Goal: Information Seeking & Learning: Learn about a topic

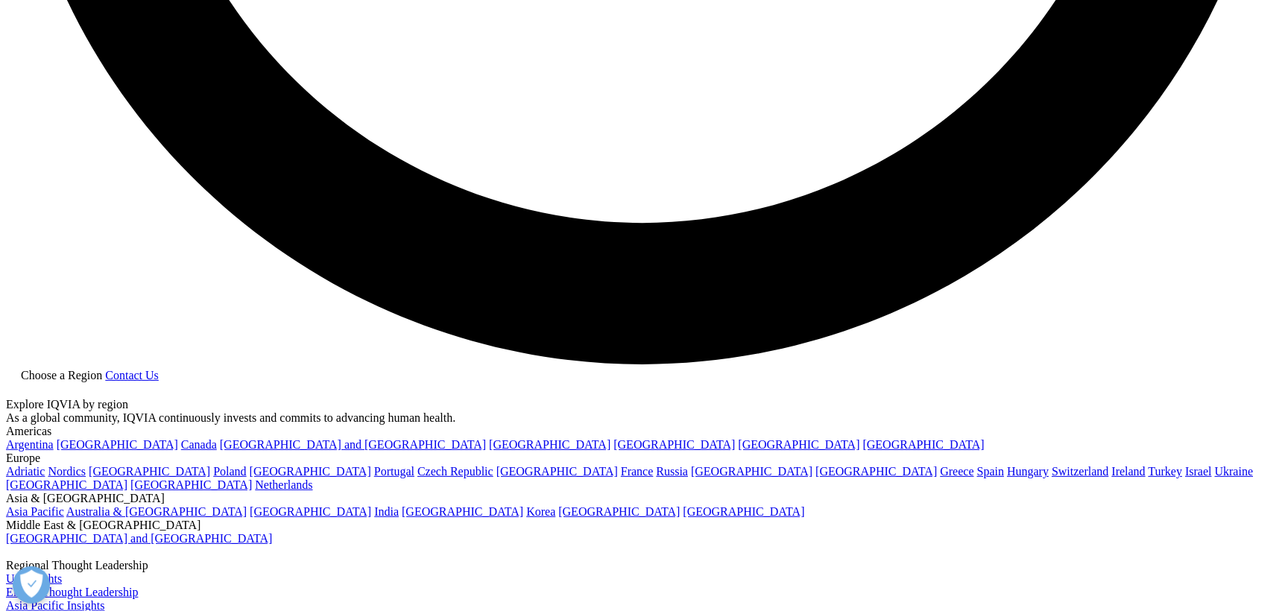
scroll to position [3461, 0]
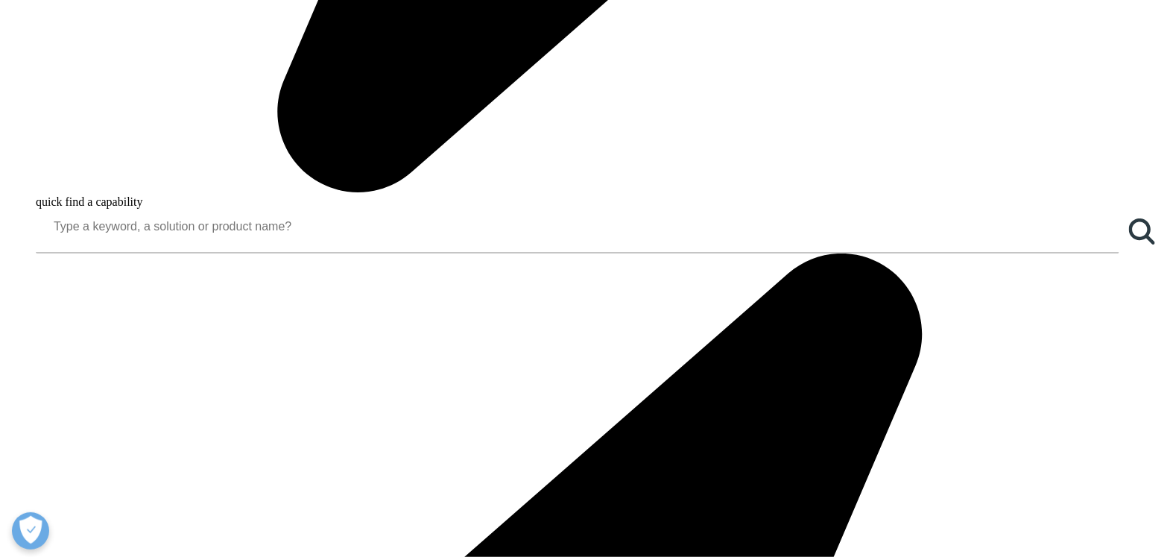
scroll to position [1438, 0]
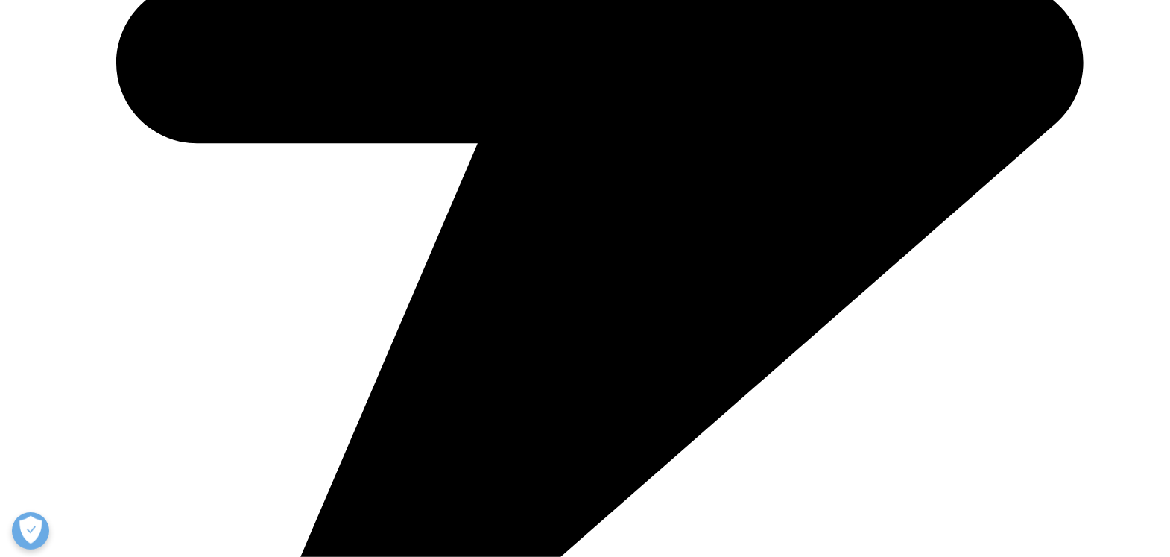
scroll to position [2540, 0]
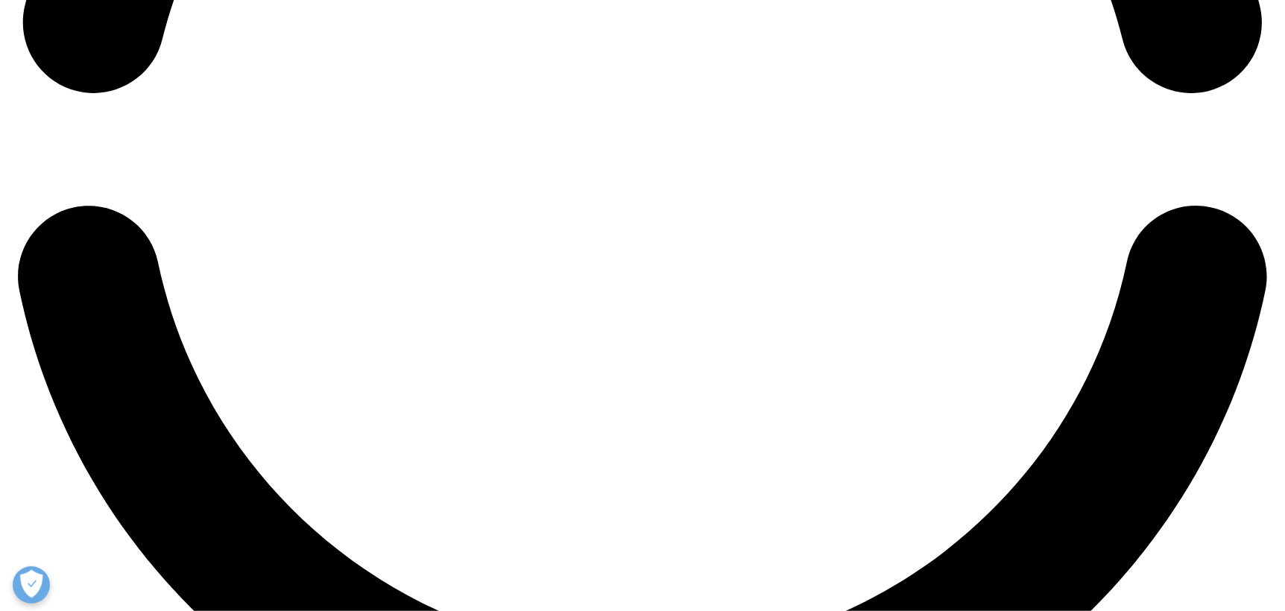
scroll to position [3111, 0]
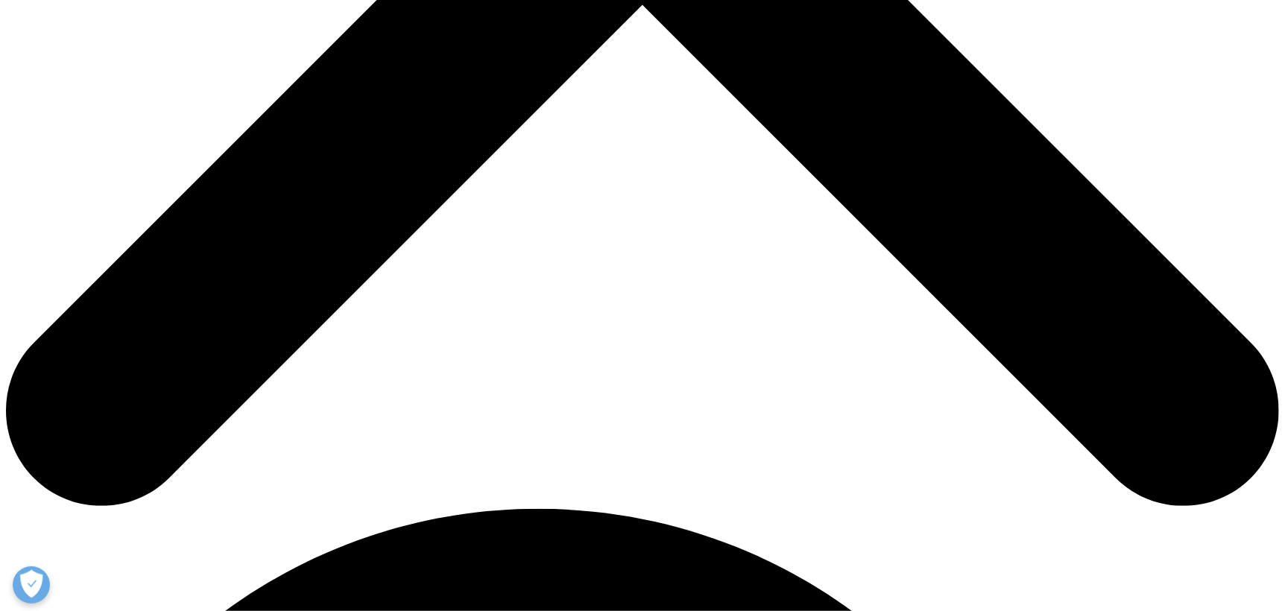
scroll to position [792, 0]
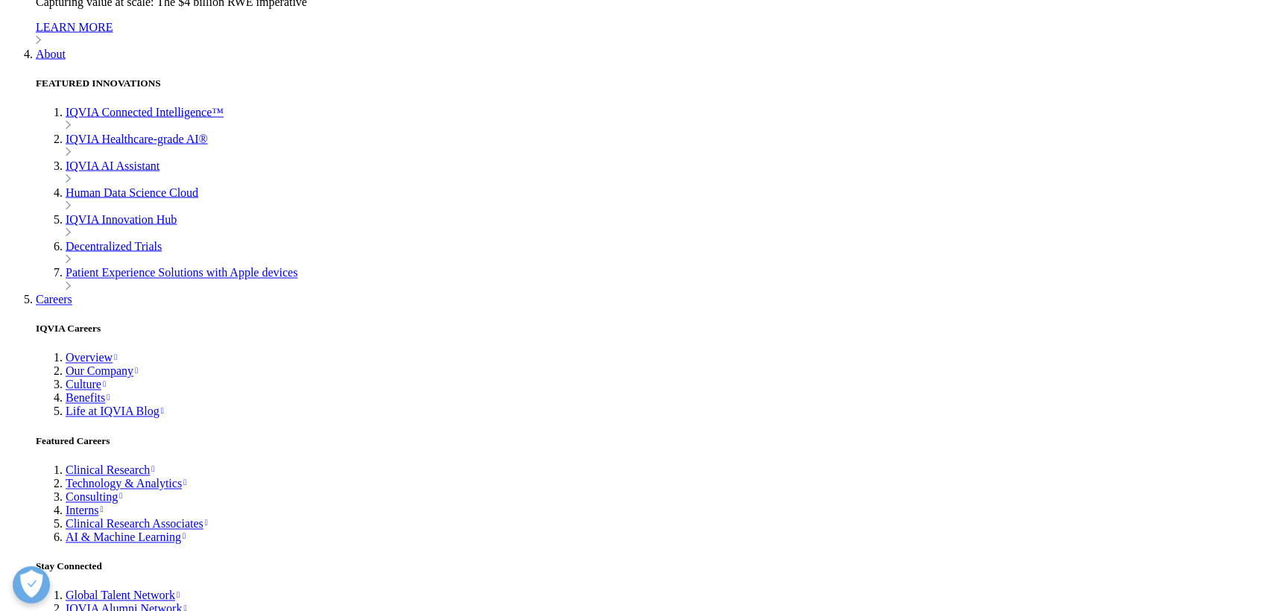
scroll to position [4849, 0]
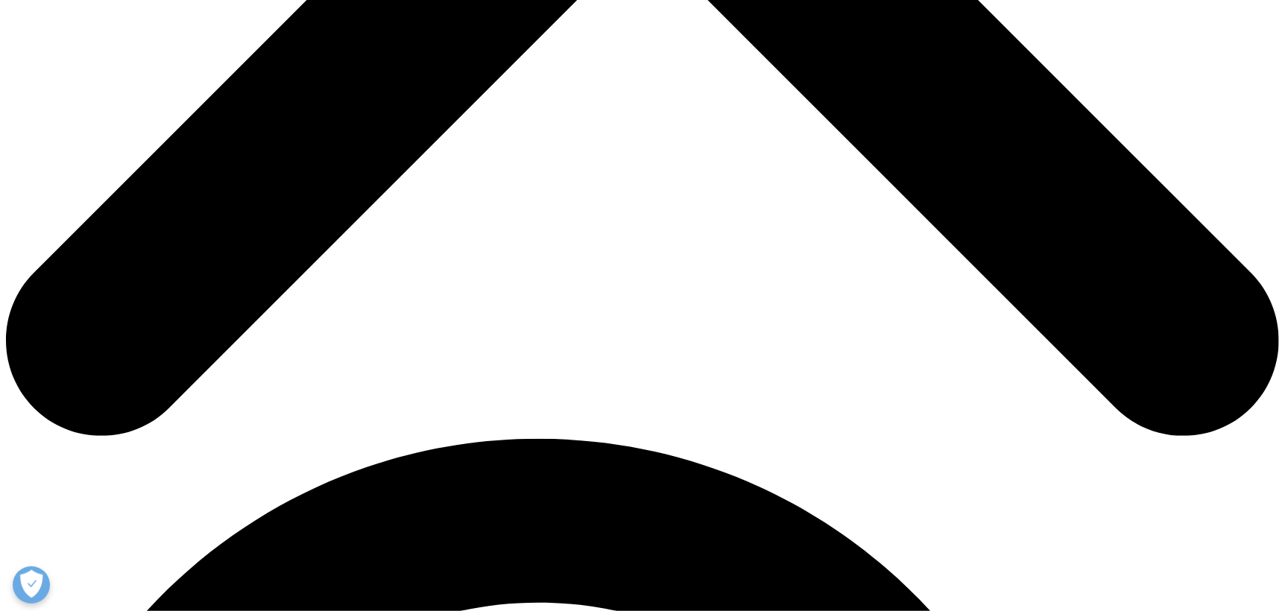
scroll to position [858, 0]
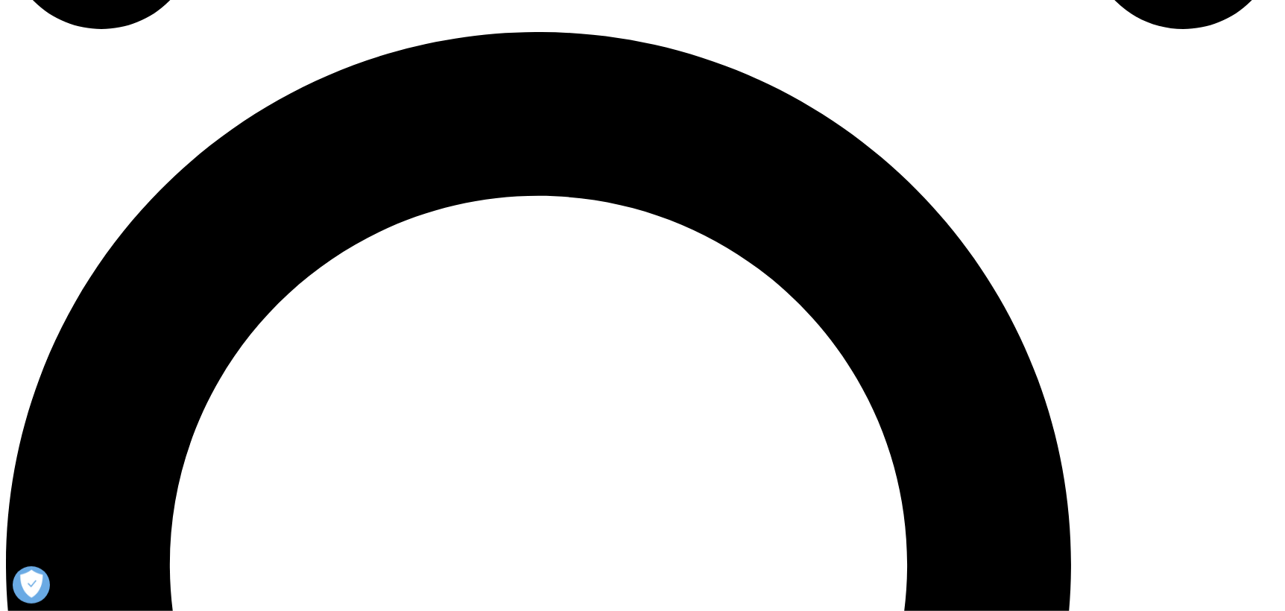
scroll to position [1276, 0]
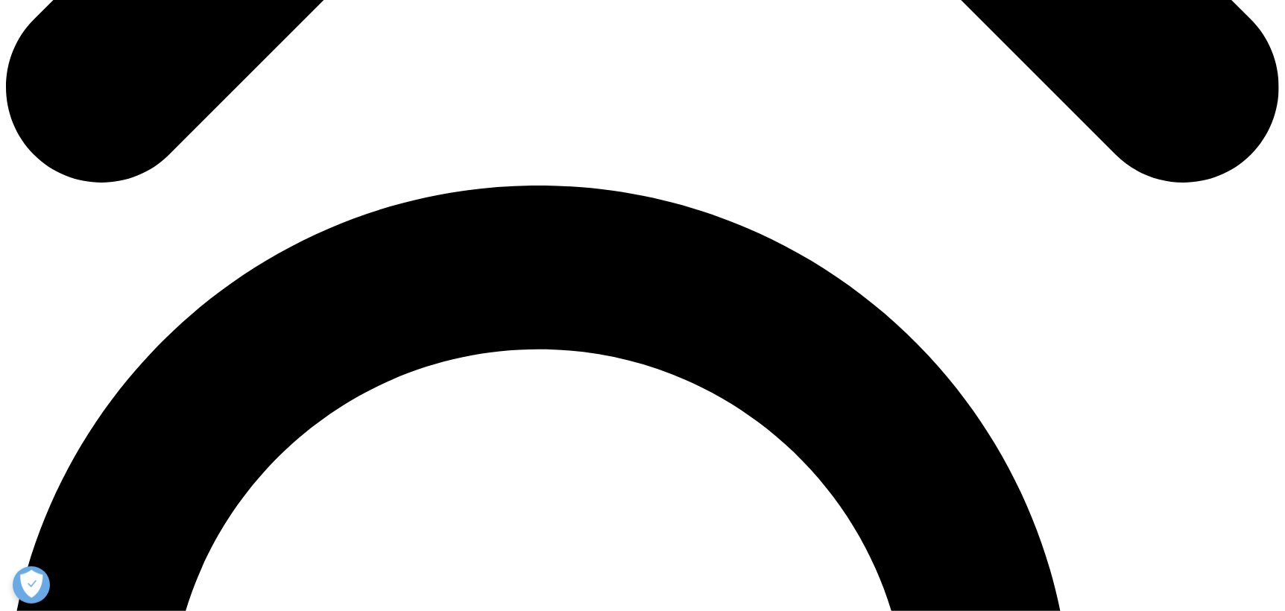
scroll to position [1112, 0]
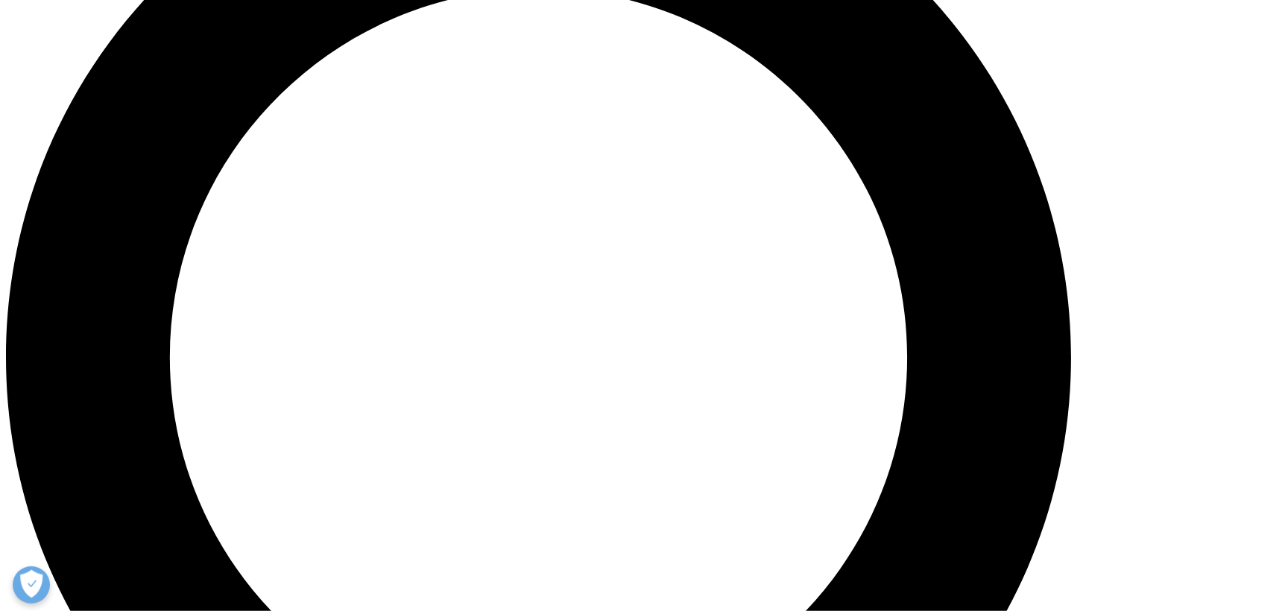
scroll to position [1559, 0]
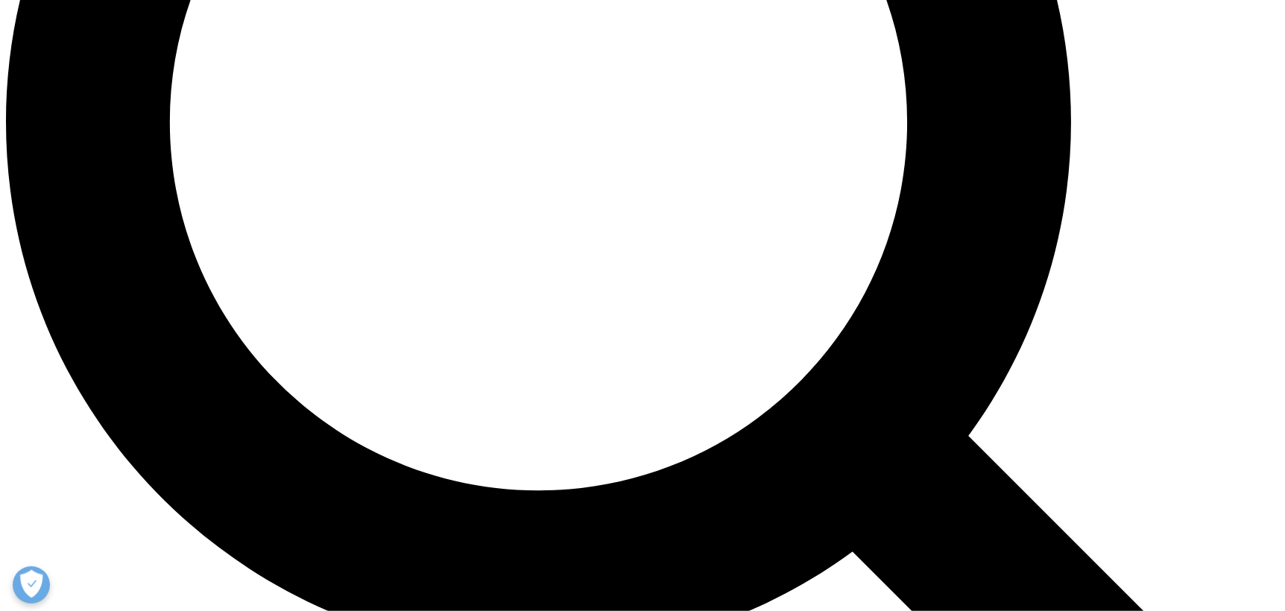
scroll to position [1709, 0]
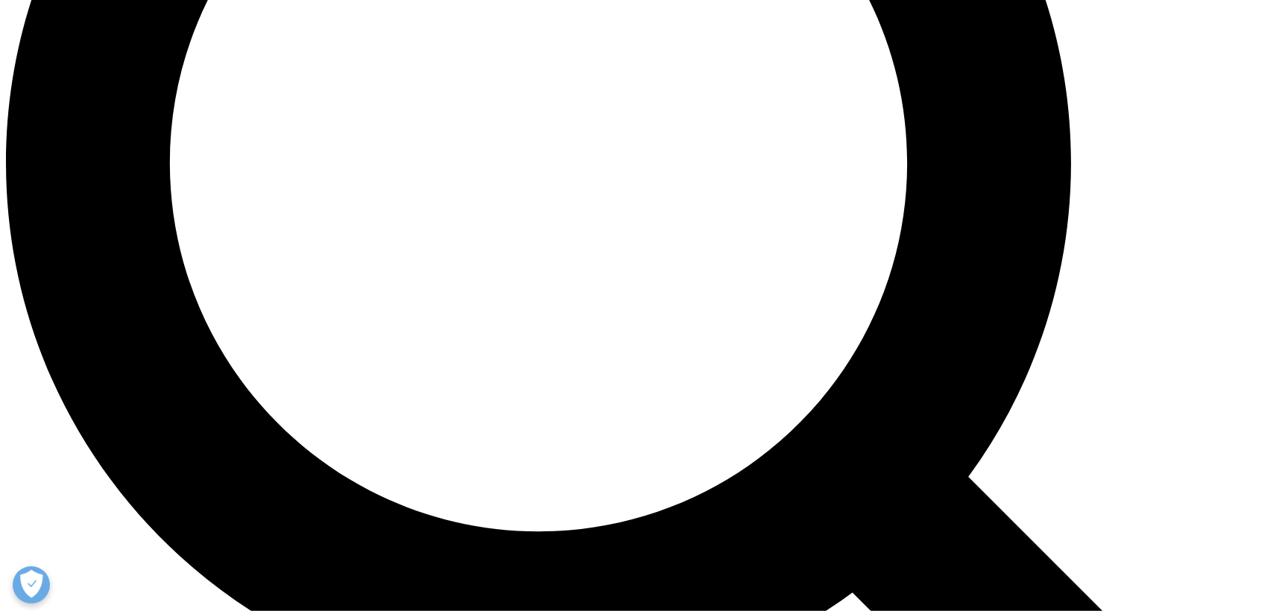
scroll to position [1633, 0]
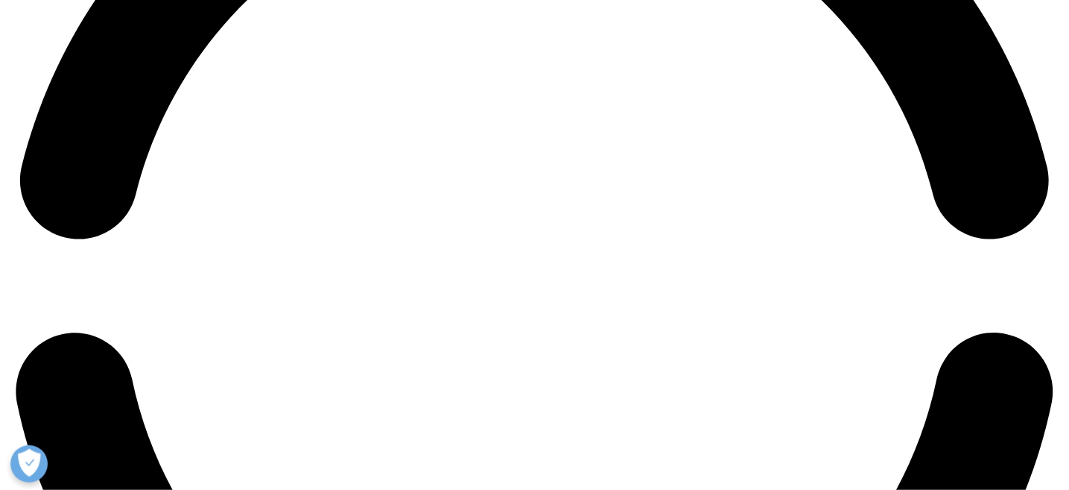
scroll to position [2384, 0]
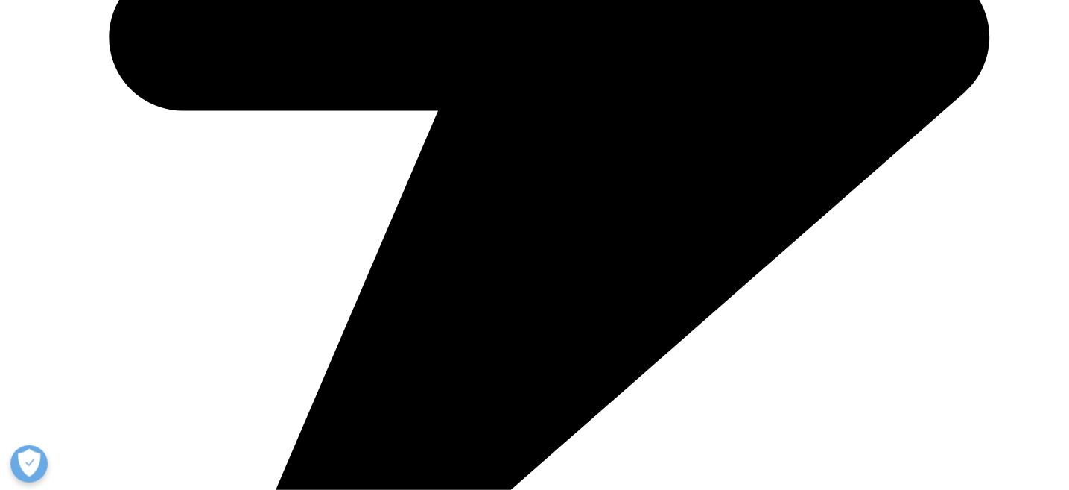
scroll to position [4050, 0]
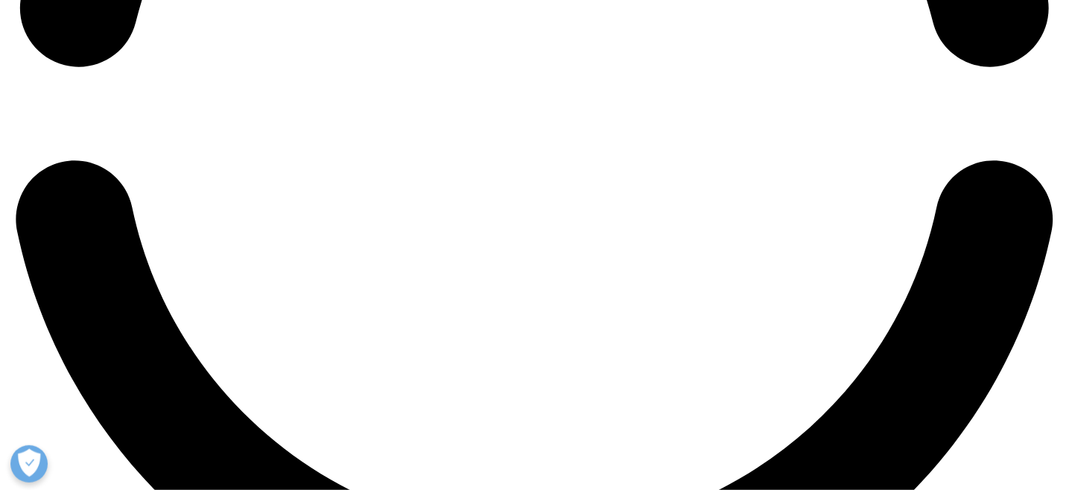
scroll to position [2905, 0]
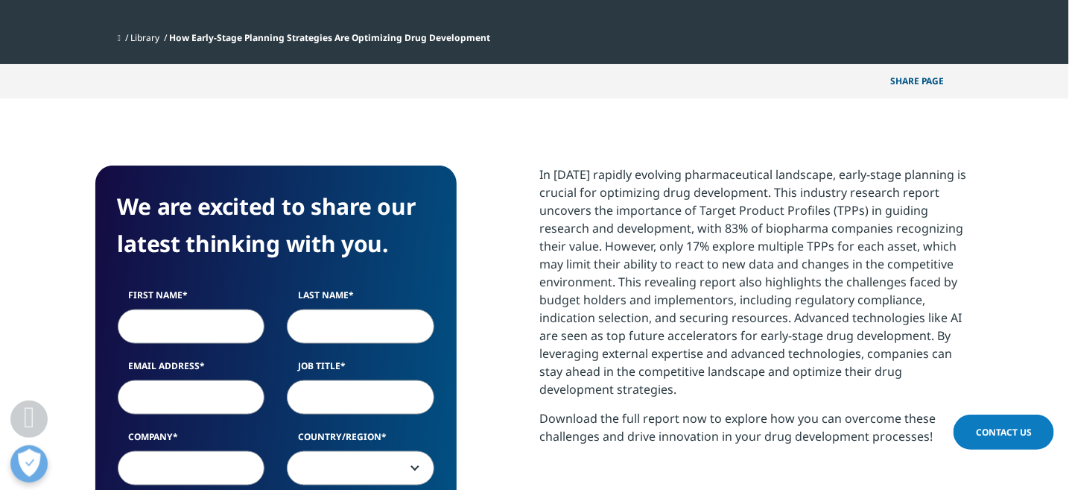
scroll to position [595, 0]
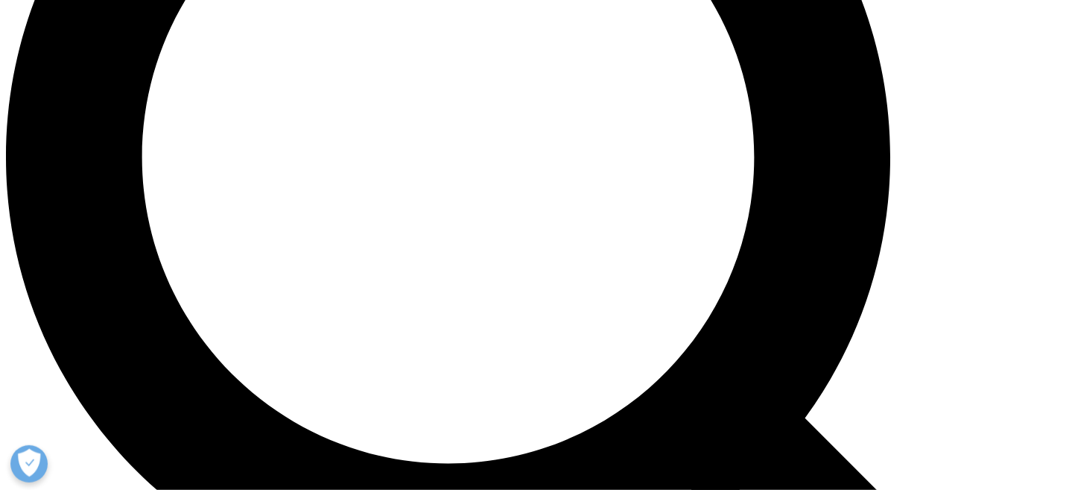
scroll to position [1341, 0]
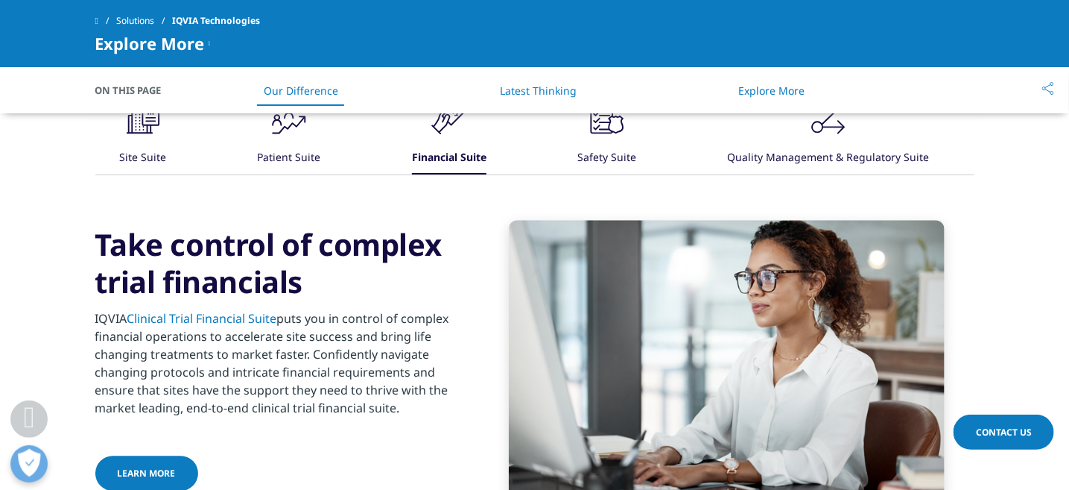
scroll to position [1416, 0]
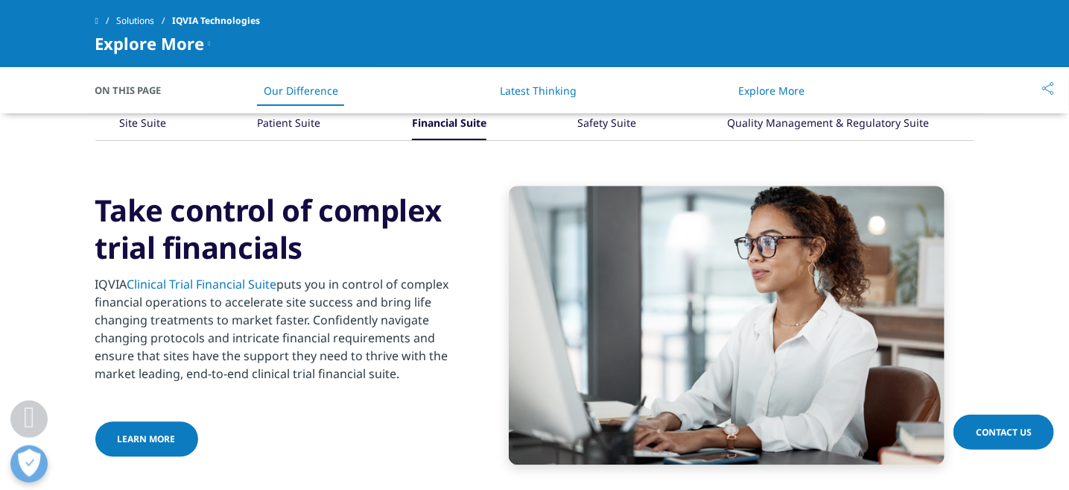
click at [607, 128] on div "Safety Suite" at bounding box center [606, 124] width 59 height 32
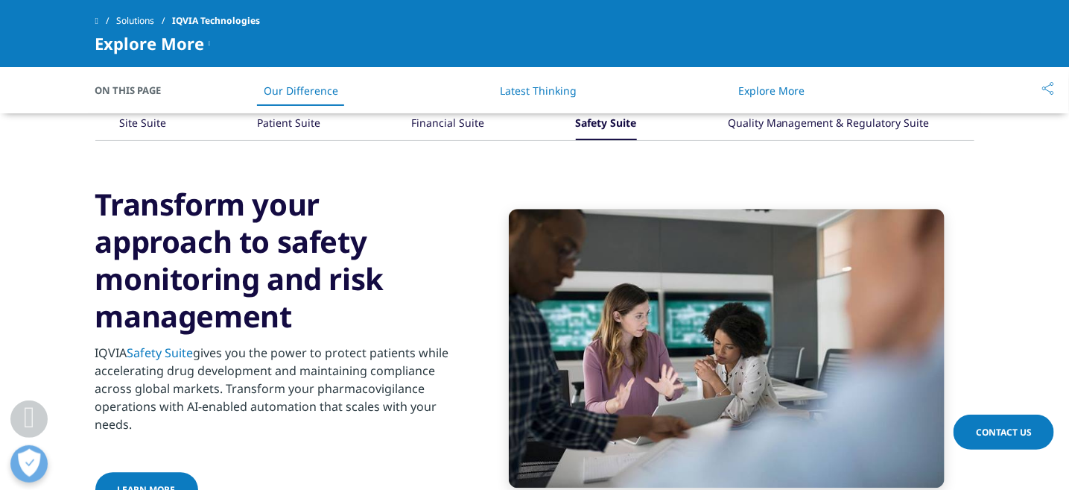
click at [801, 124] on div "Quality Management & Regulatory Suite" at bounding box center [829, 124] width 202 height 32
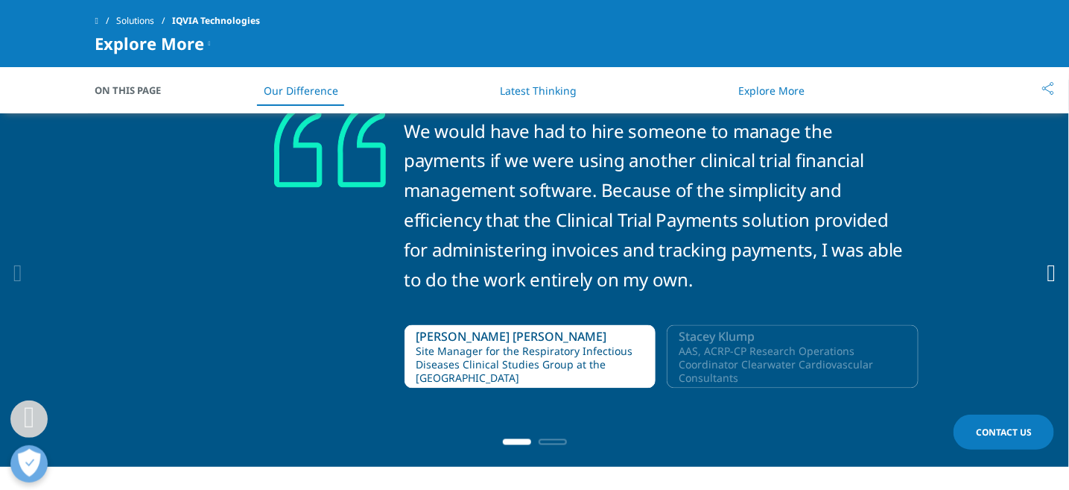
scroll to position [968, 0]
